Goal: Task Accomplishment & Management: Manage account settings

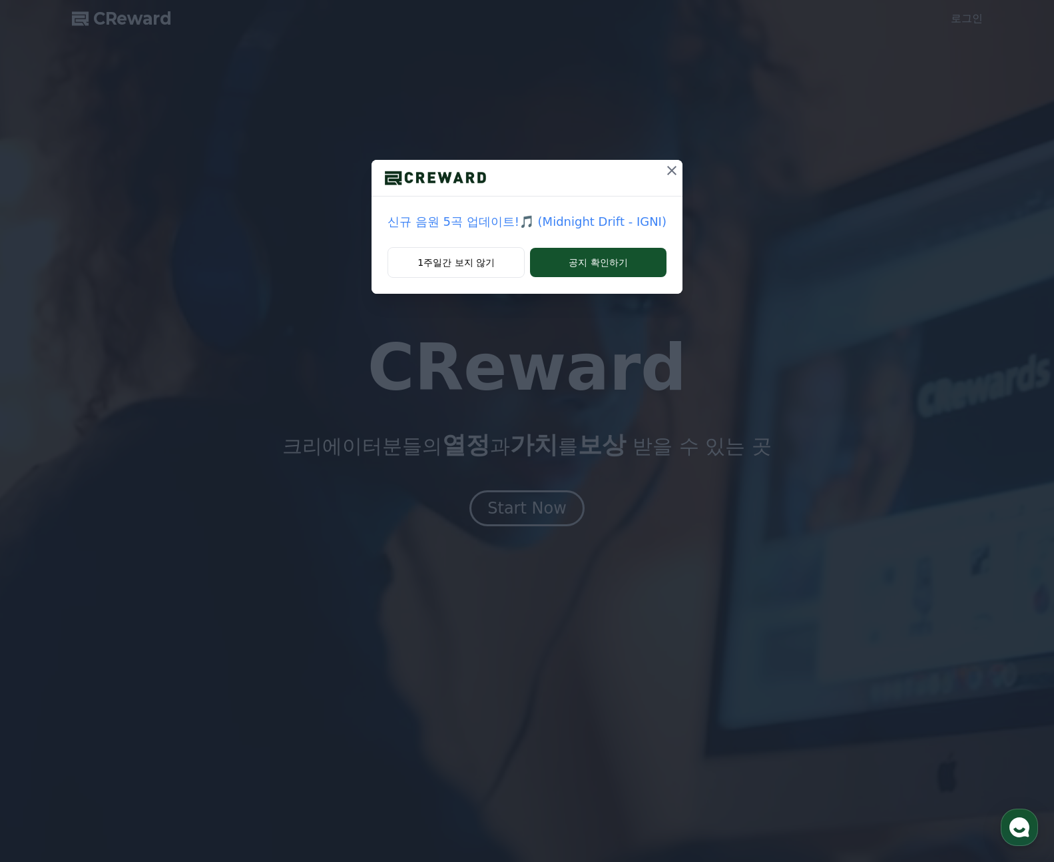
click at [464, 281] on div "1주일간 보지 않기 공지 확인하기" at bounding box center [527, 270] width 311 height 47
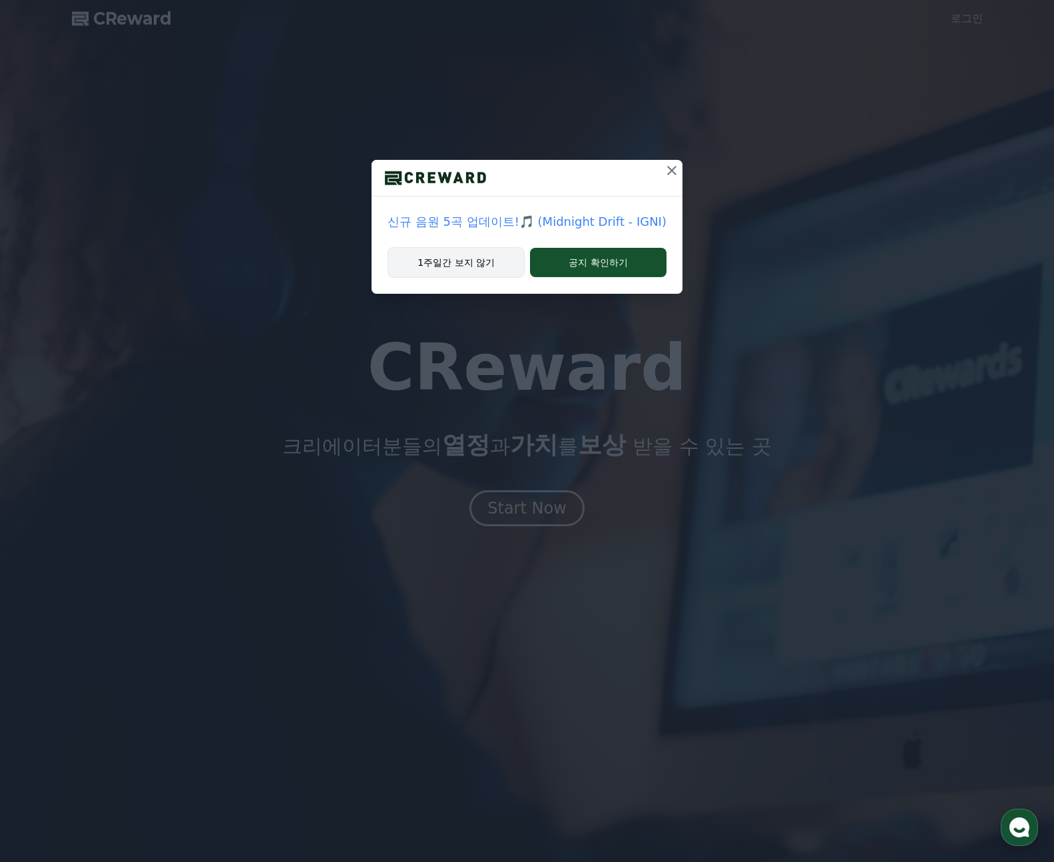
click at [469, 263] on button "1주일간 보지 않기" at bounding box center [456, 262] width 137 height 31
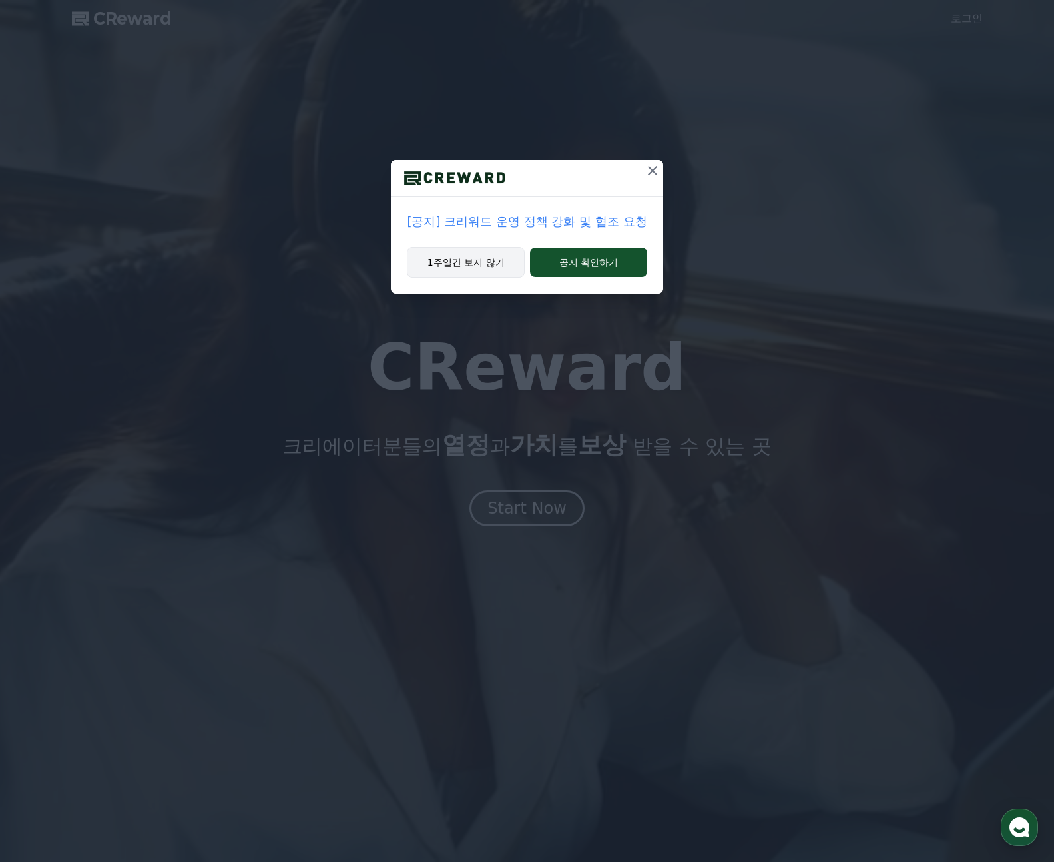
click at [492, 252] on button "1주일간 보지 않기" at bounding box center [466, 262] width 118 height 31
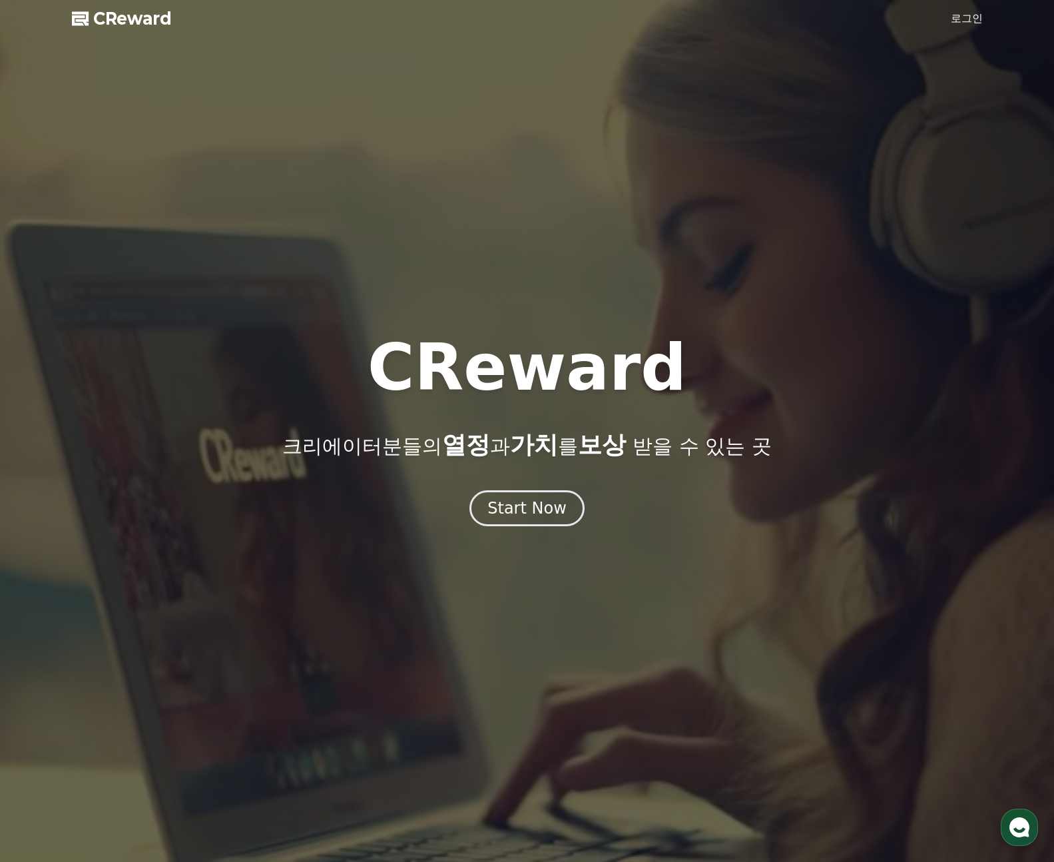
click at [967, 23] on link "로그인" at bounding box center [967, 19] width 32 height 16
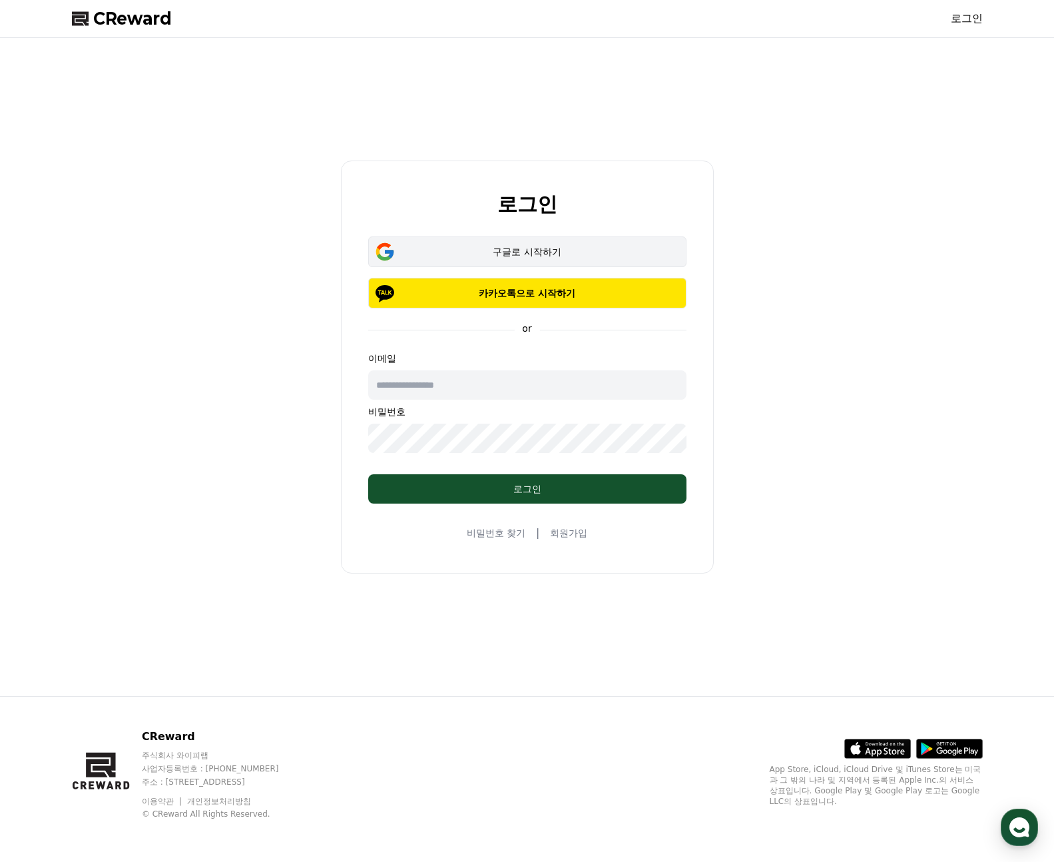
click at [557, 251] on div "구글로 시작하기" at bounding box center [528, 251] width 280 height 13
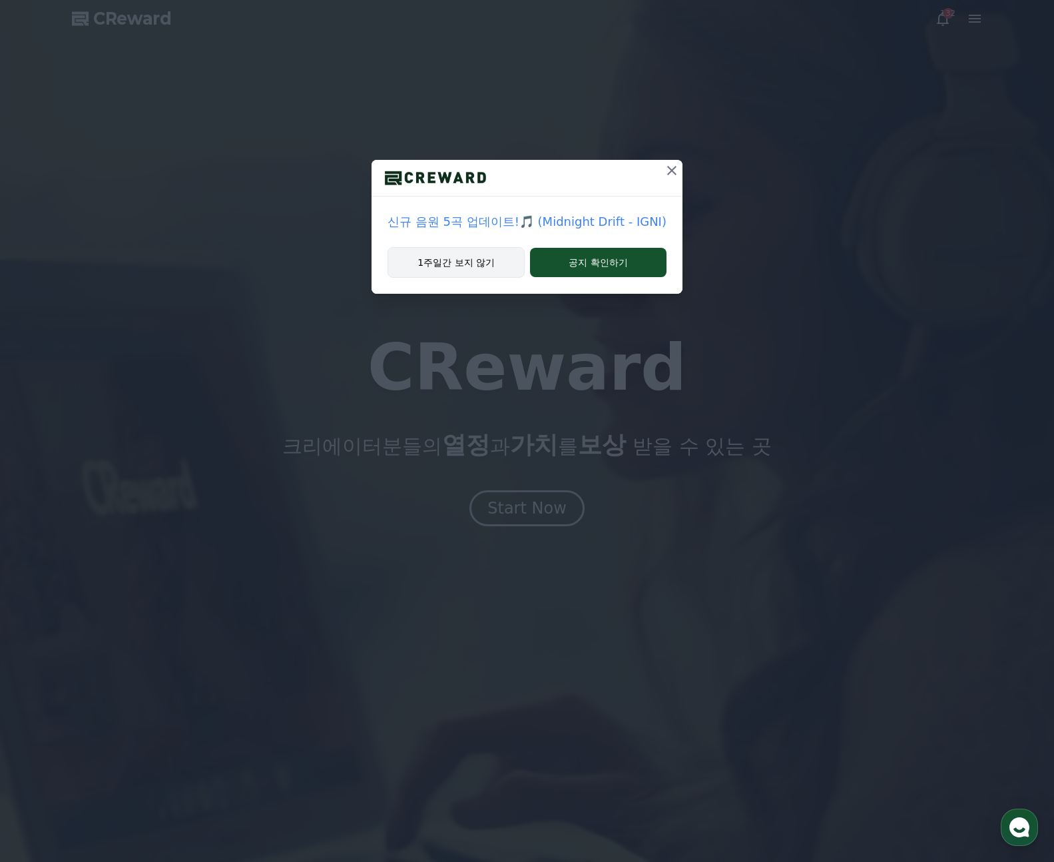
click at [444, 256] on button "1주일간 보지 않기" at bounding box center [456, 262] width 137 height 31
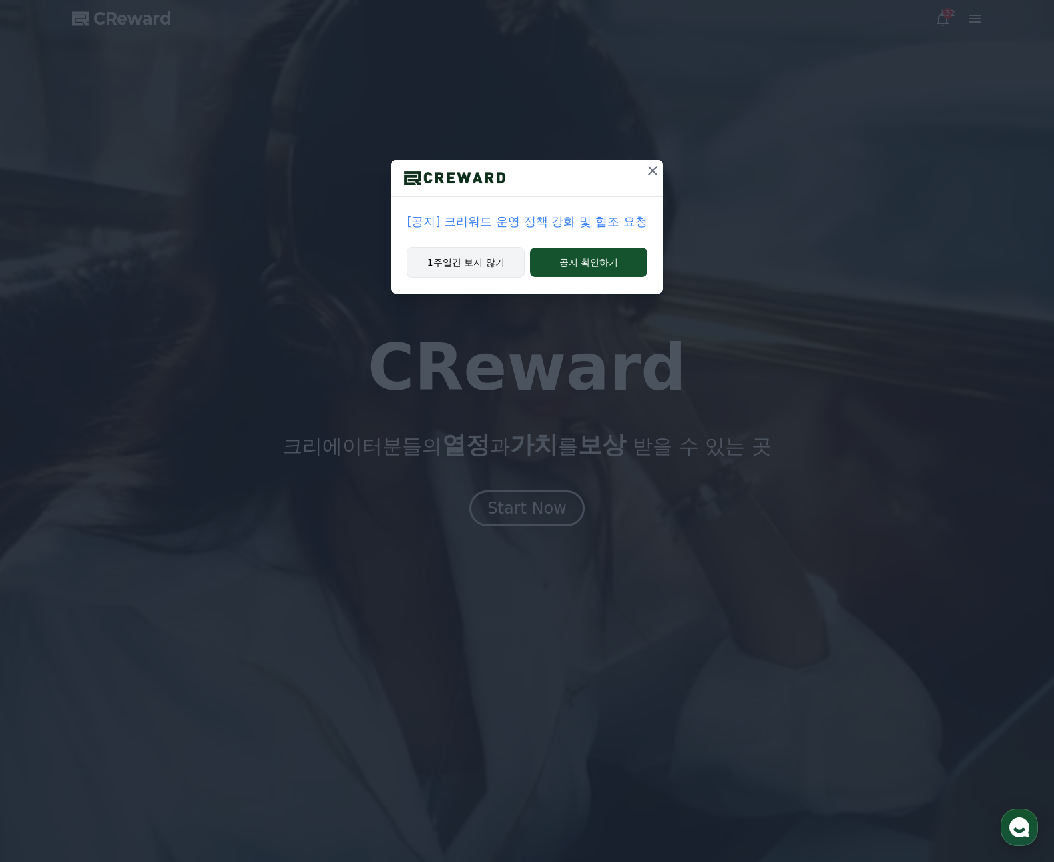
click at [473, 262] on button "1주일간 보지 않기" at bounding box center [466, 262] width 118 height 31
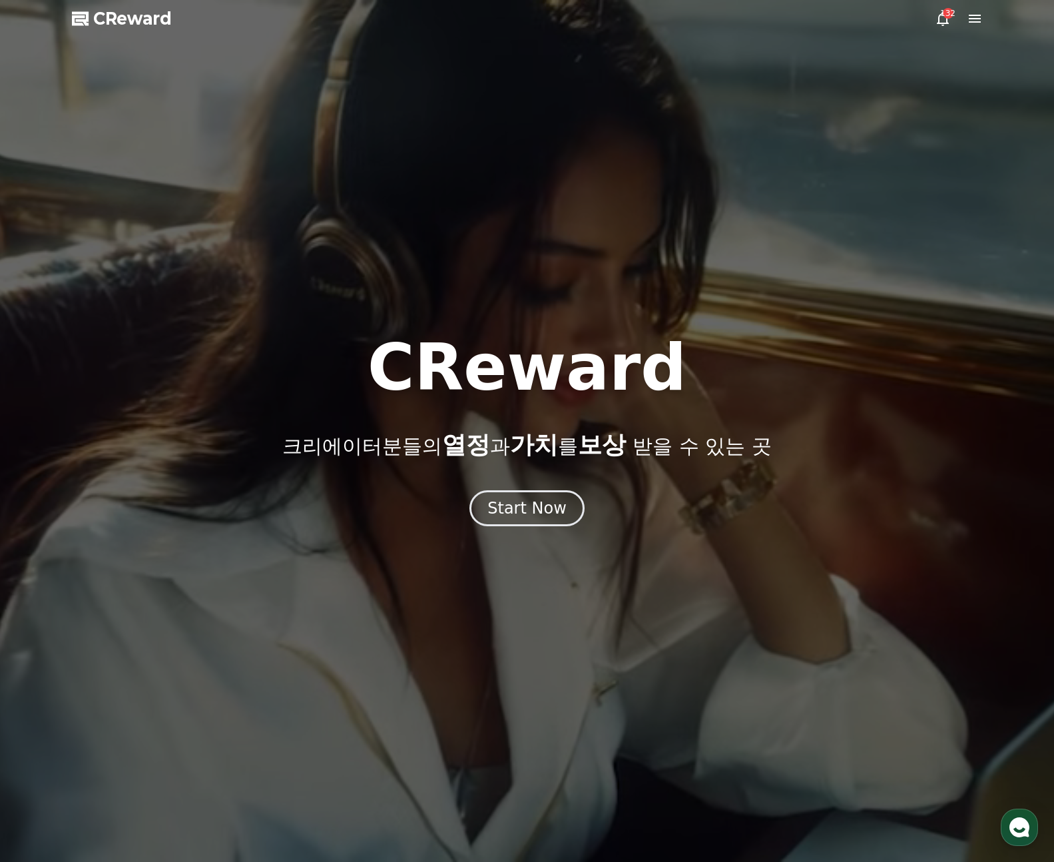
click at [979, 19] on icon at bounding box center [975, 19] width 16 height 16
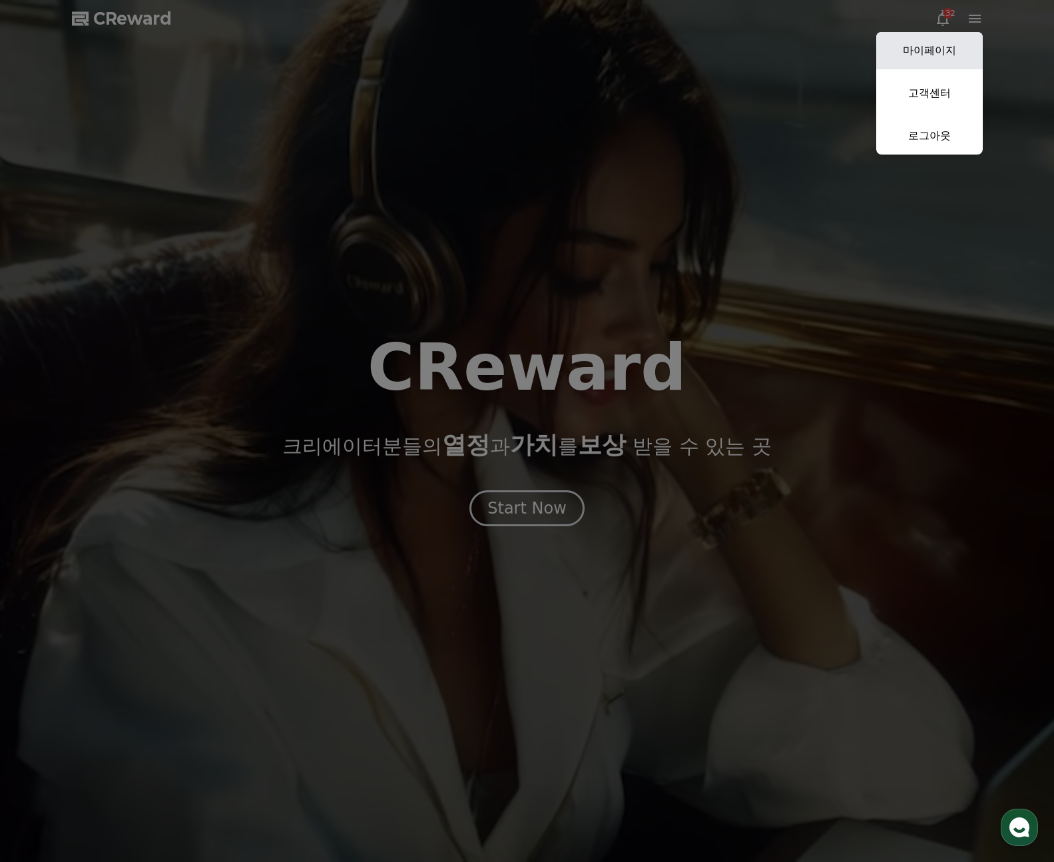
click at [951, 55] on link "마이페이지" at bounding box center [930, 50] width 107 height 37
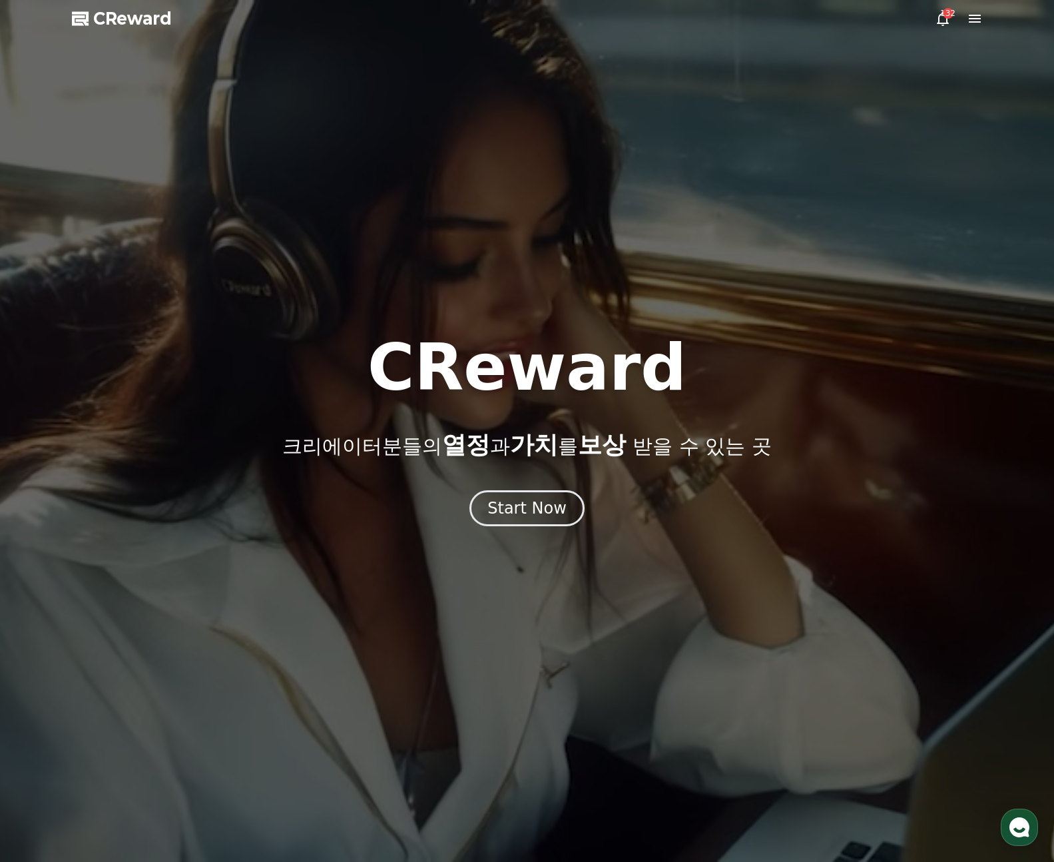
select select "**********"
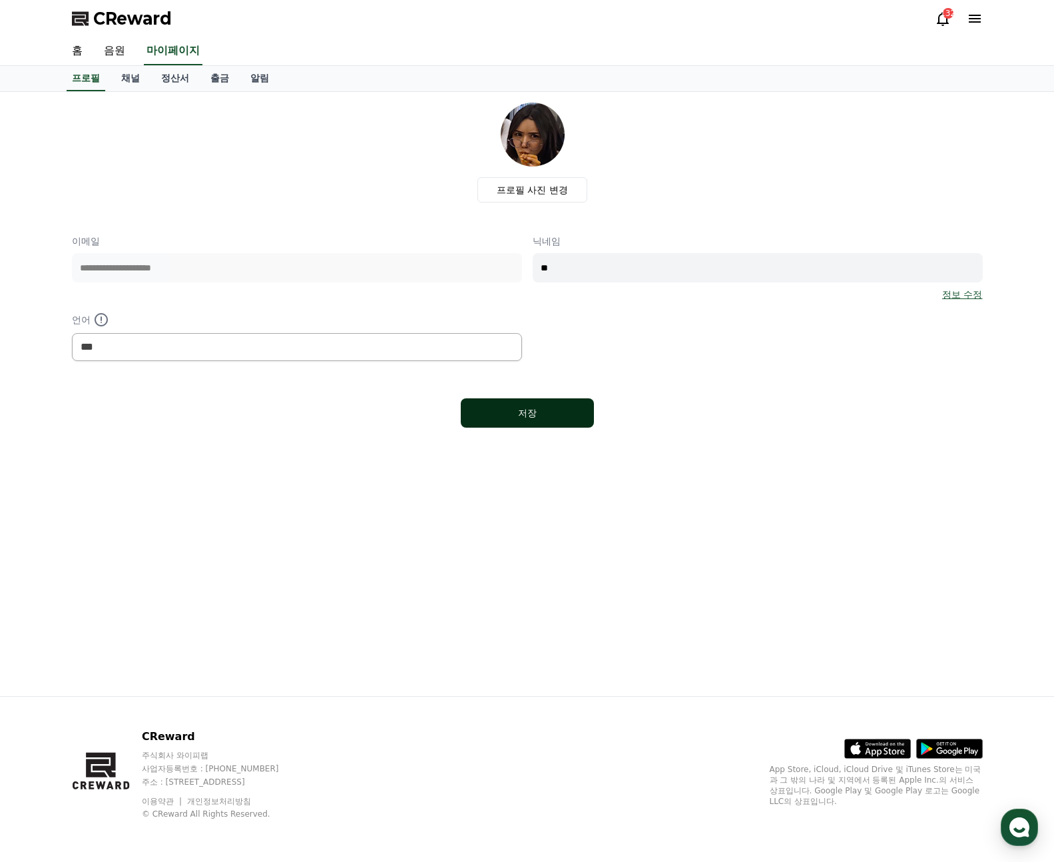
click at [493, 419] on div "저장" at bounding box center [528, 412] width 80 height 13
select select "**********"
click at [153, 77] on link "정산서" at bounding box center [175, 78] width 49 height 25
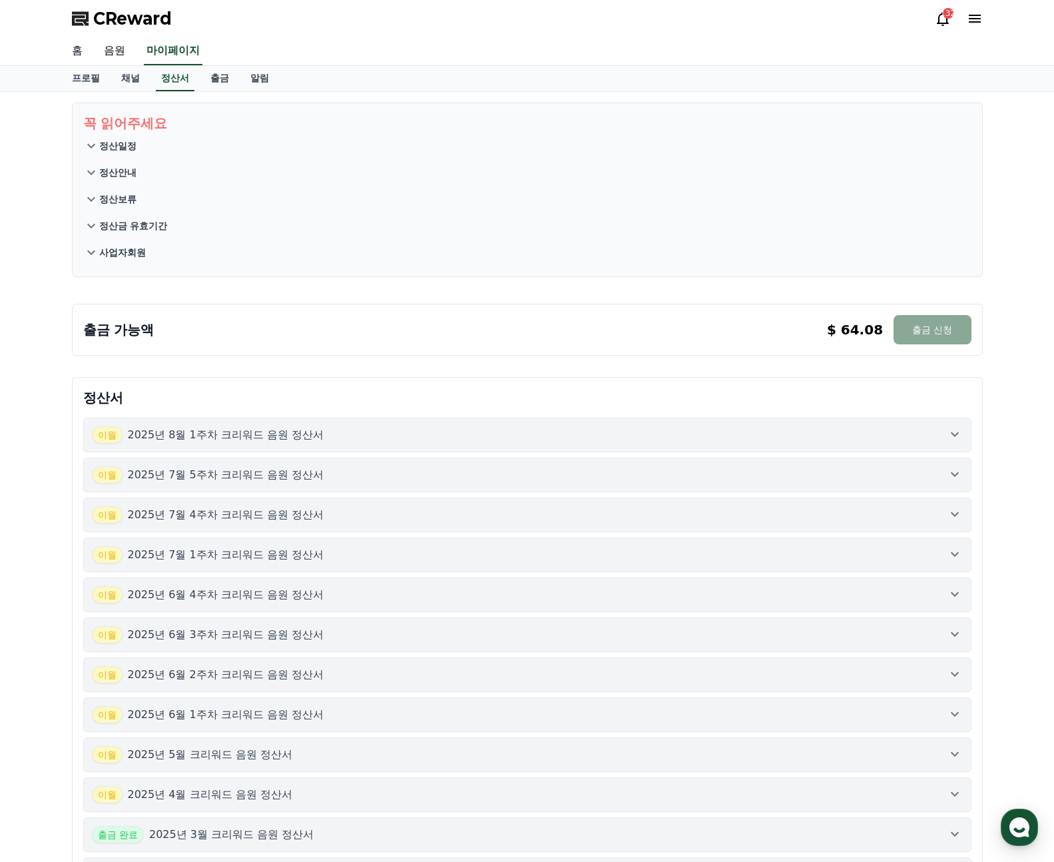
click at [75, 49] on link "홈" at bounding box center [77, 51] width 32 height 28
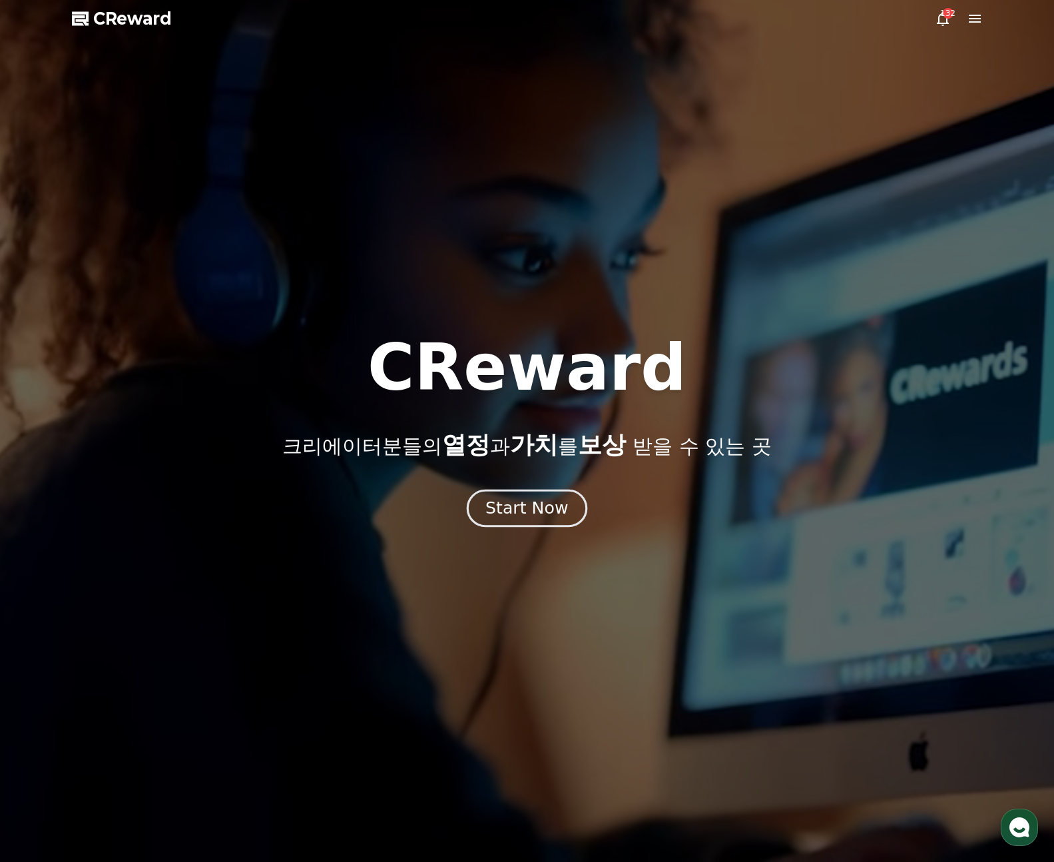
click at [525, 521] on button "Start Now" at bounding box center [527, 509] width 121 height 38
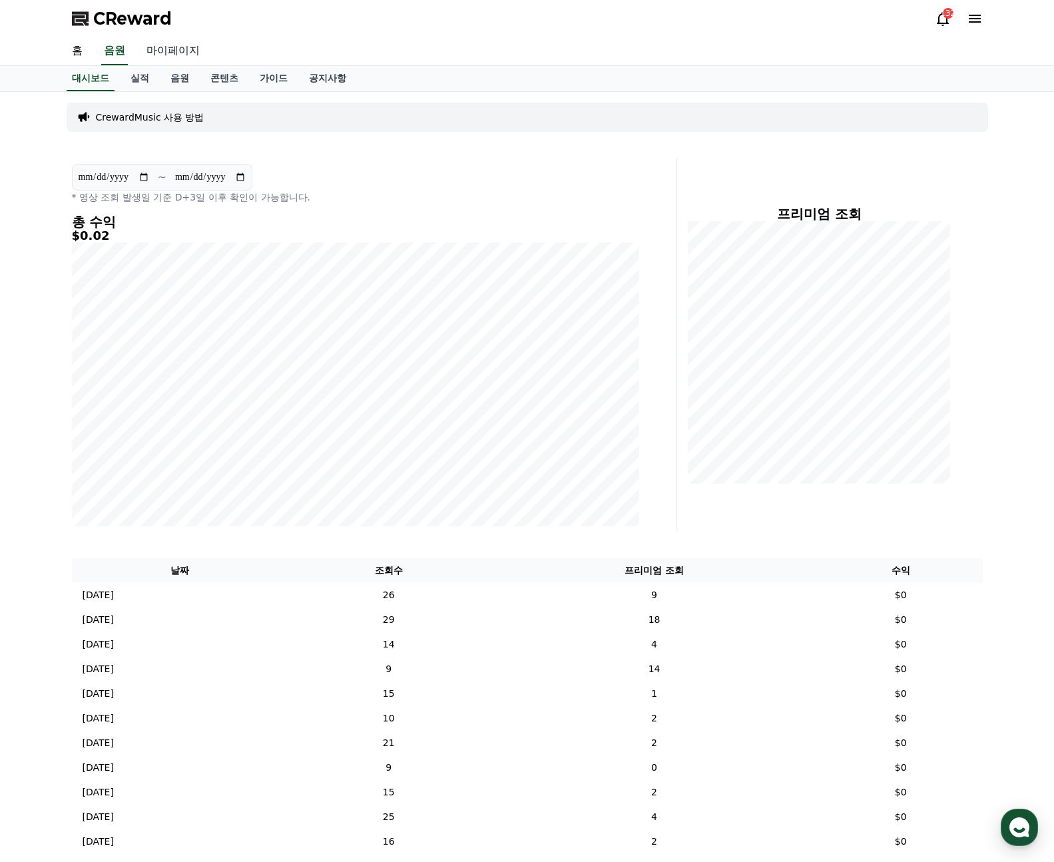
click at [169, 46] on link "마이페이지" at bounding box center [173, 51] width 75 height 28
select select "**********"
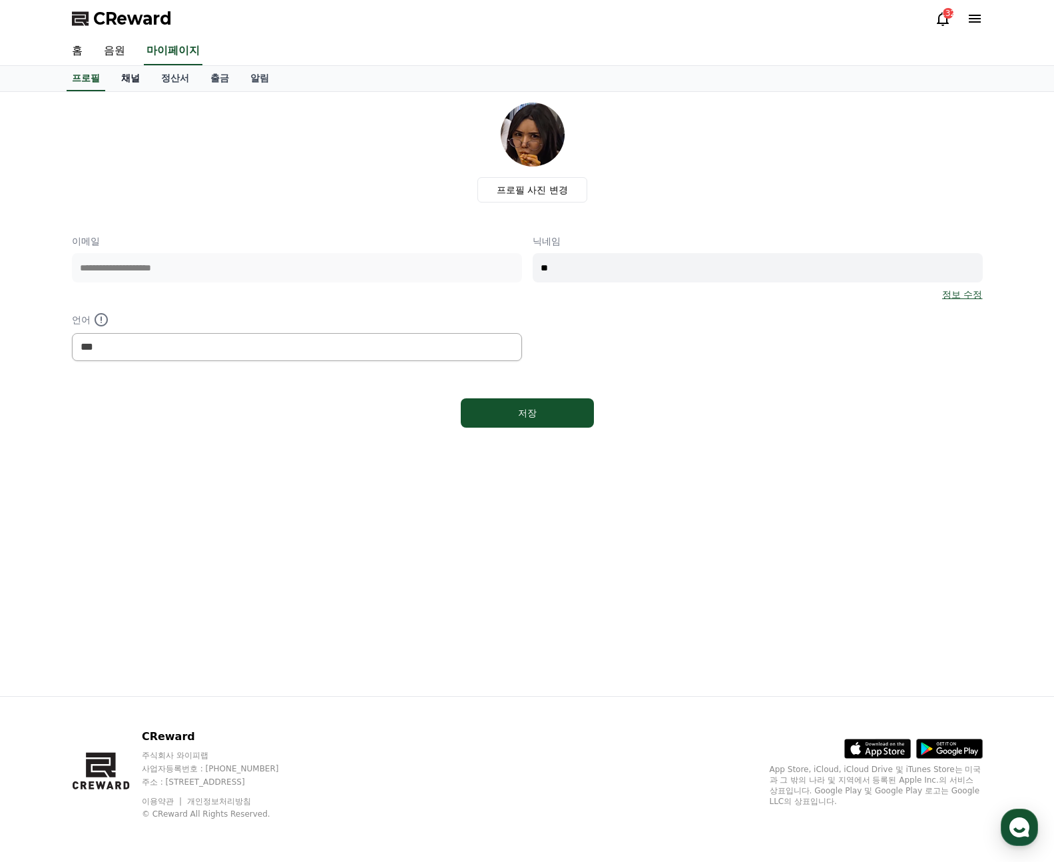
click at [125, 77] on link "채널" at bounding box center [131, 78] width 40 height 25
